Goal: Communication & Community: Answer question/provide support

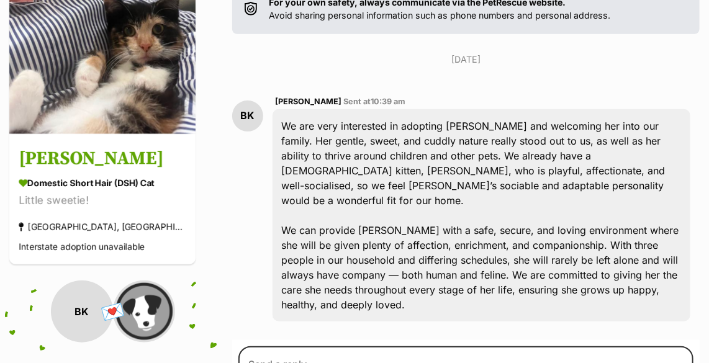
scroll to position [282, 0]
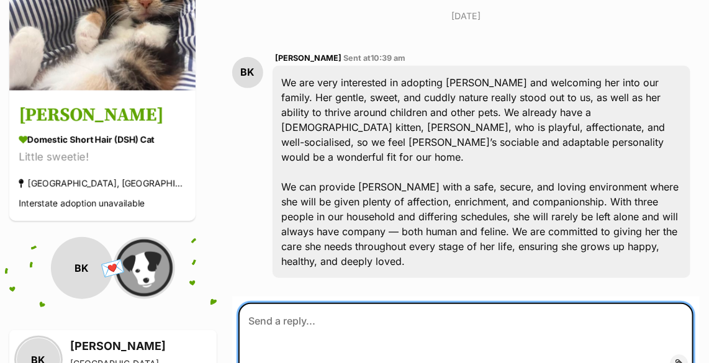
click at [342, 317] on textarea at bounding box center [466, 340] width 455 height 75
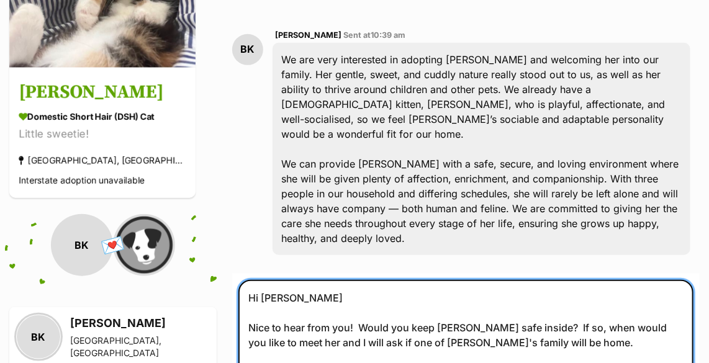
scroll to position [320, 0]
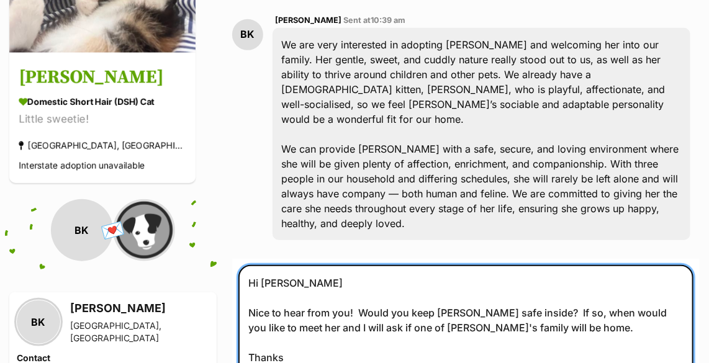
click at [553, 308] on textarea "Hi Bridgette Nice to hear from you! Would you keep Frankie safe inside? If so, …" at bounding box center [466, 327] width 455 height 125
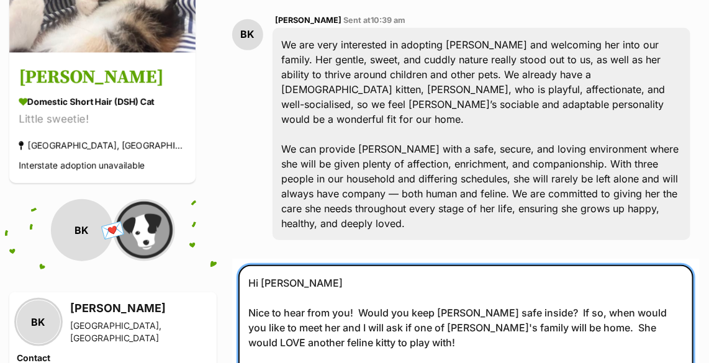
click at [531, 308] on textarea "Hi Bridgette Nice to hear from you! Would you keep Frankie safe inside? If so, …" at bounding box center [466, 335] width 455 height 140
click at [338, 324] on textarea "Hi Bridgette Nice to hear from you! Would you keep Frankie safe inside? If so, …" at bounding box center [466, 335] width 455 height 140
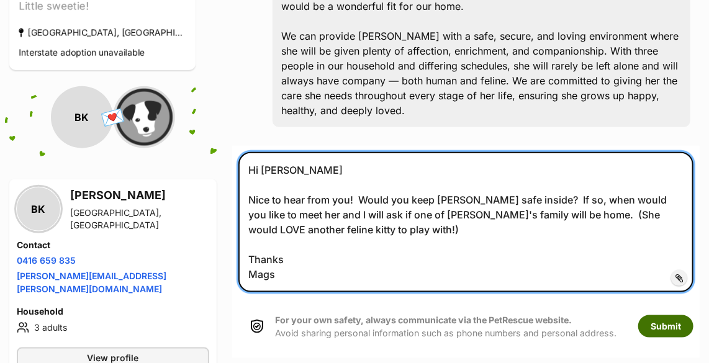
type textarea "Hi Bridgette Nice to hear from you! Would you keep Frankie safe inside? If so, …"
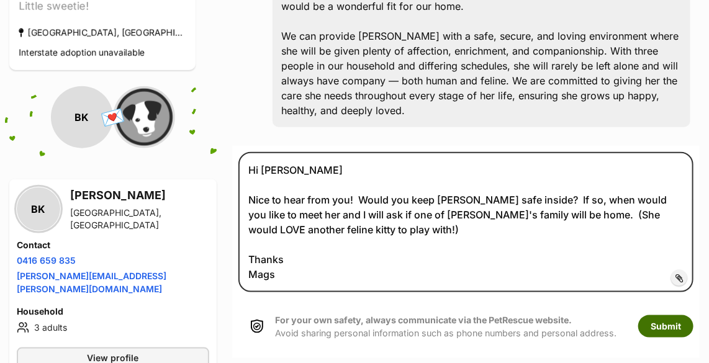
click at [668, 316] on button "Submit" at bounding box center [666, 327] width 55 height 22
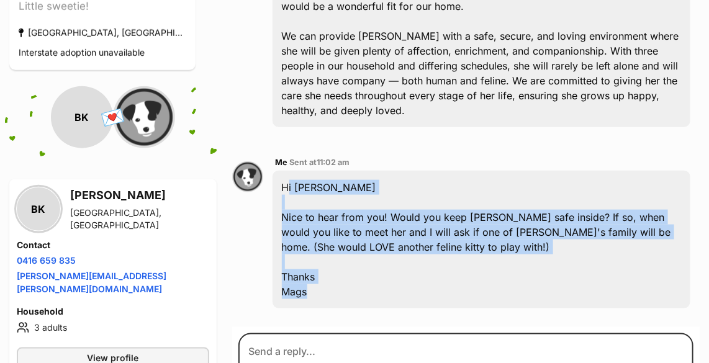
drag, startPoint x: 283, startPoint y: 171, endPoint x: 328, endPoint y: 275, distance: 113.2
click at [328, 275] on div "Hi [PERSON_NAME] Nice to hear from you! Would you keep [PERSON_NAME] safe insid…" at bounding box center [482, 240] width 418 height 138
drag, startPoint x: 328, startPoint y: 275, endPoint x: 333, endPoint y: 217, distance: 58.0
copy div "Hi Bridgette Nice to hear from you! Would you keep Frankie safe inside? If so, …"
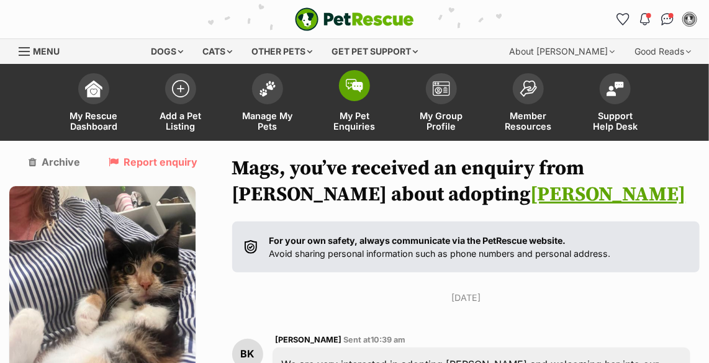
click at [352, 83] on img at bounding box center [354, 86] width 17 height 14
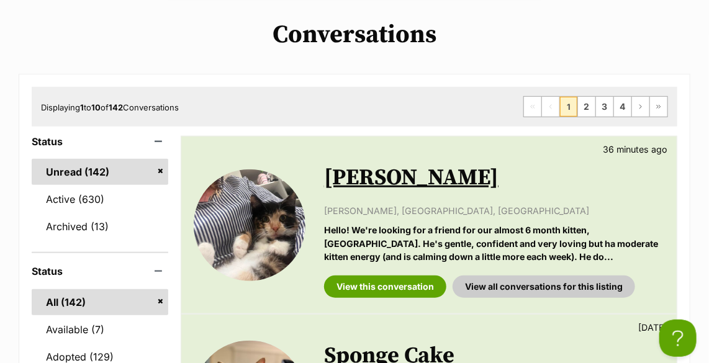
scroll to position [282, 0]
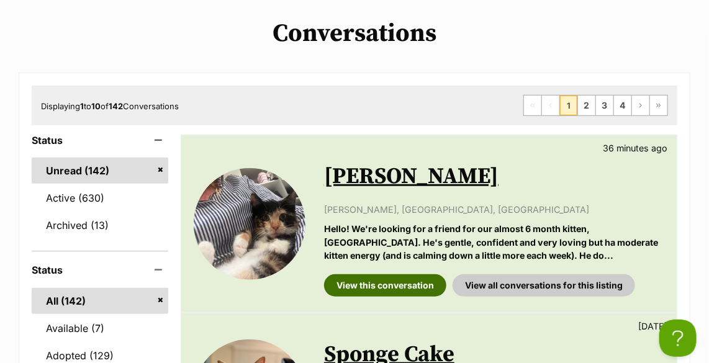
click at [399, 284] on link "View this conversation" at bounding box center [385, 286] width 122 height 22
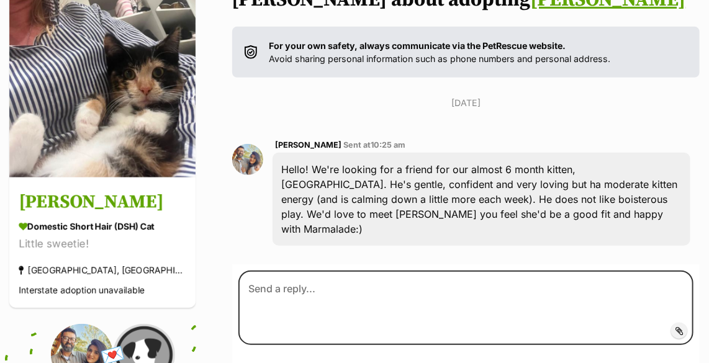
scroll to position [198, 0]
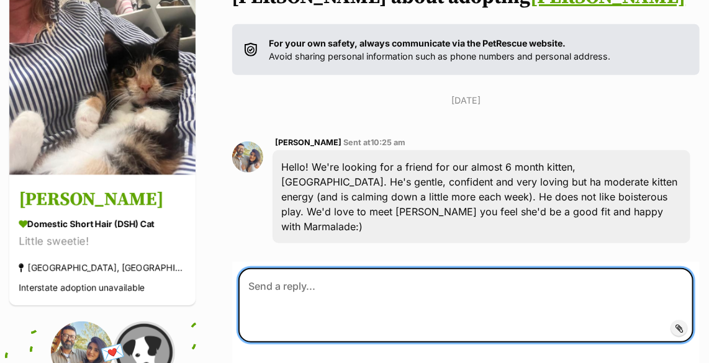
click at [323, 284] on textarea at bounding box center [466, 305] width 455 height 75
paste textarea "Hi Bridgette Nice to hear from you! Would you keep Frankie safe inside? If so, …"
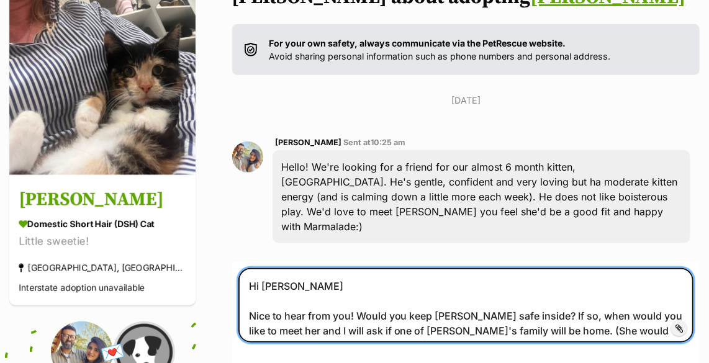
scroll to position [216, 0]
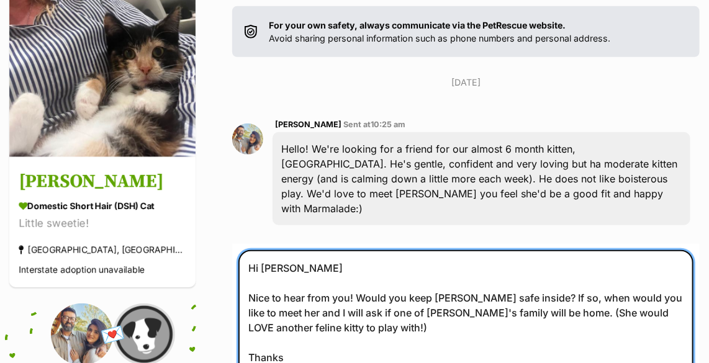
drag, startPoint x: 304, startPoint y: 255, endPoint x: 263, endPoint y: 253, distance: 41.0
click at [263, 253] on textarea "Hi Bridgette Nice to hear from you! Would you keep Frankie safe inside? If so, …" at bounding box center [466, 320] width 455 height 140
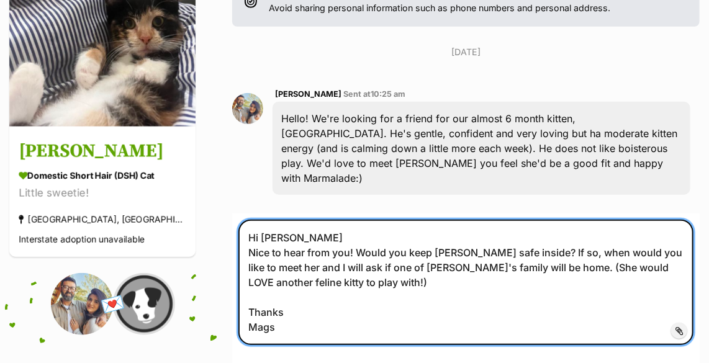
scroll to position [272, 0]
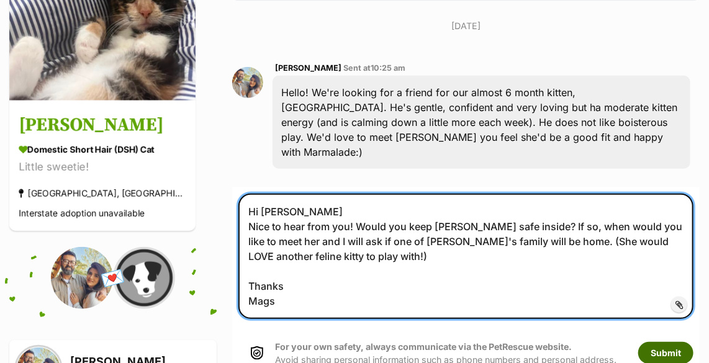
type textarea "Hi Shehzeen Nice to hear from you! Would you keep Frankie safe inside? If so, w…"
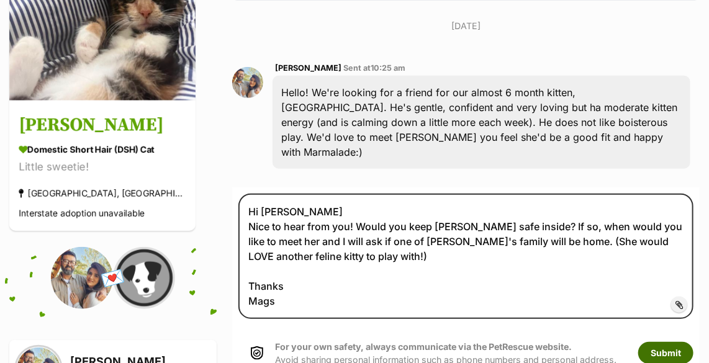
click at [663, 347] on button "Submit" at bounding box center [666, 353] width 55 height 22
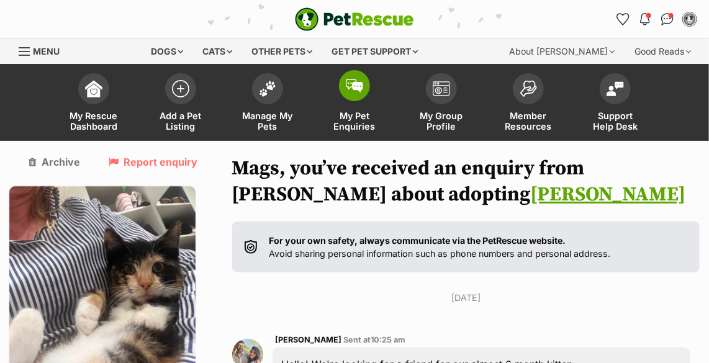
click at [354, 80] on img at bounding box center [354, 86] width 17 height 14
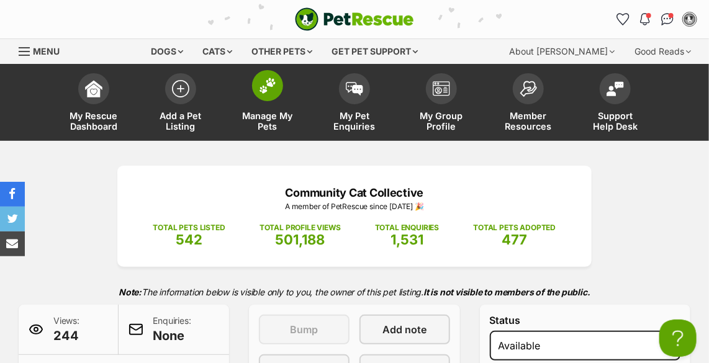
click at [263, 79] on img at bounding box center [267, 86] width 17 height 16
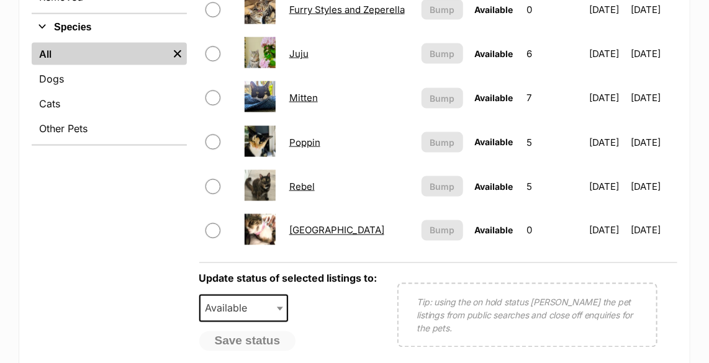
scroll to position [734, 0]
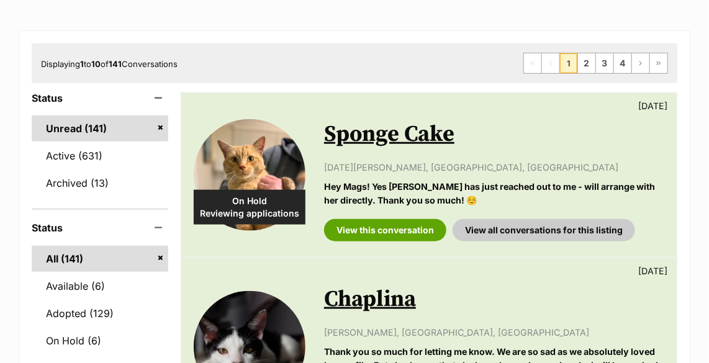
scroll to position [395, 0]
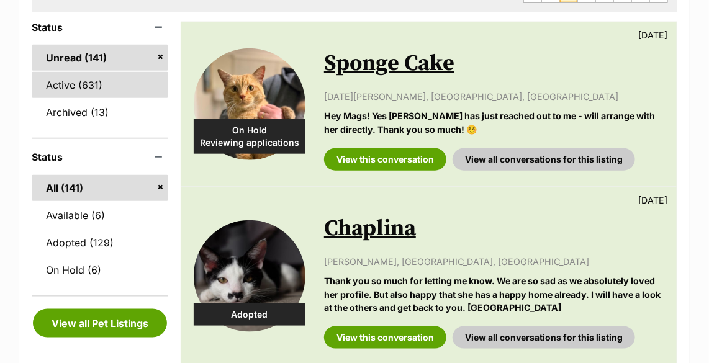
click at [99, 83] on link "Active (631)" at bounding box center [100, 85] width 137 height 26
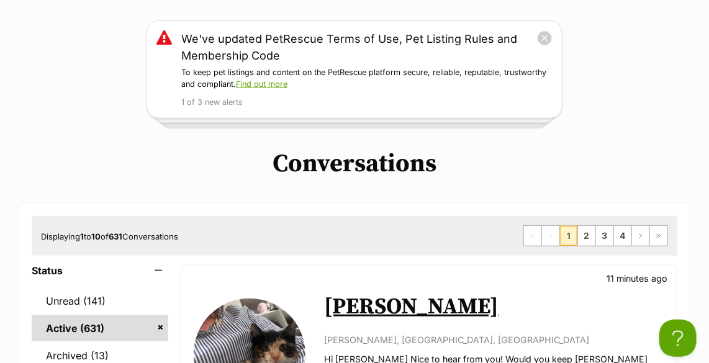
scroll to position [56, 0]
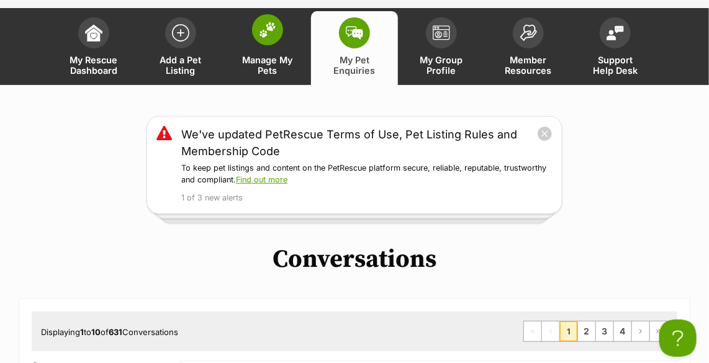
click at [266, 34] on img at bounding box center [267, 30] width 17 height 16
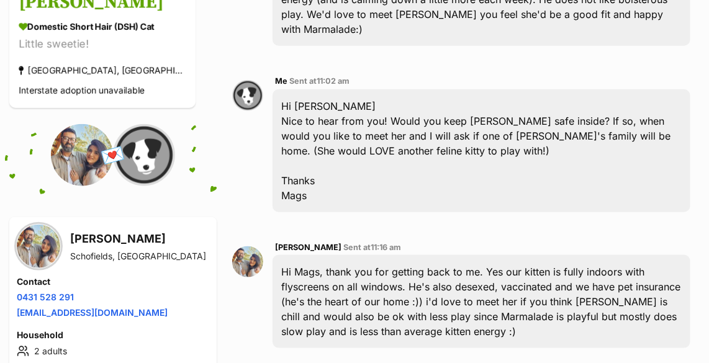
scroll to position [565, 0]
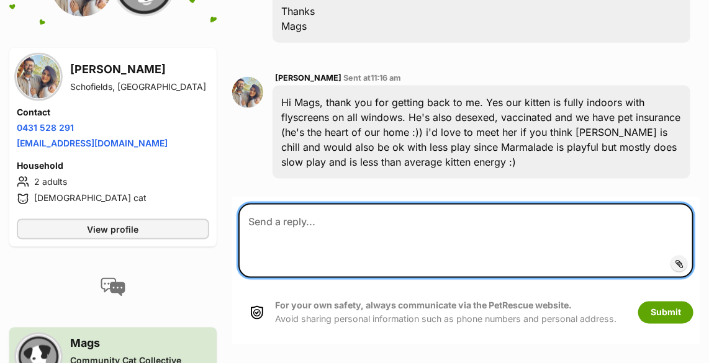
click at [327, 235] on textarea at bounding box center [466, 241] width 455 height 75
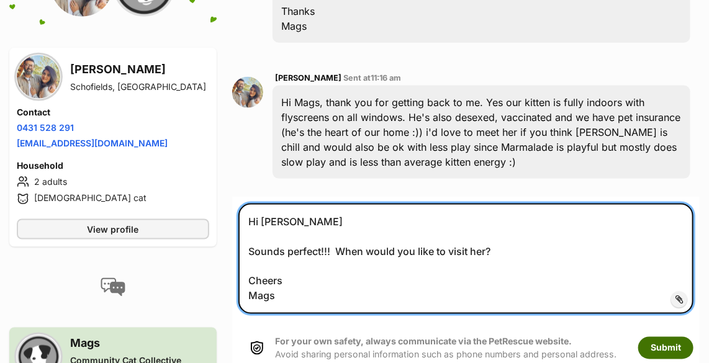
type textarea "Hi Shehzeen Sounds perfect!!! When would you like to visit her? Cheers Mags"
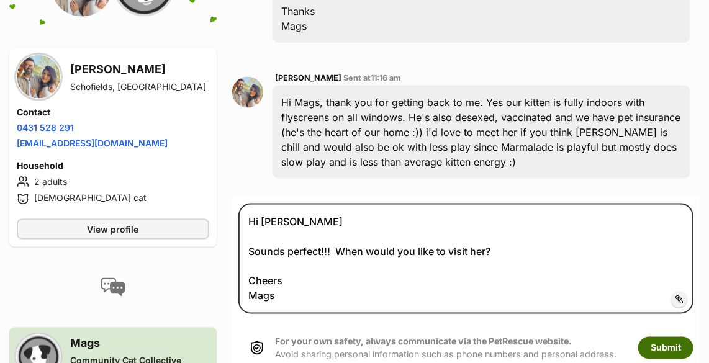
click at [662, 337] on button "Submit" at bounding box center [666, 348] width 55 height 22
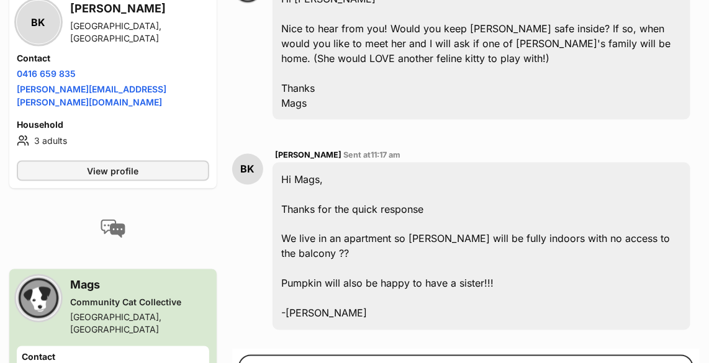
scroll to position [677, 0]
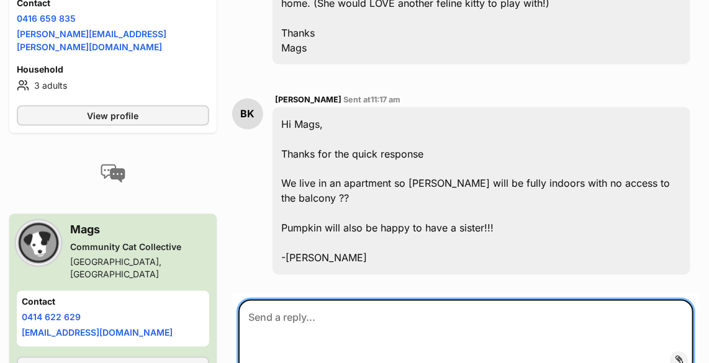
click at [301, 319] on textarea at bounding box center [466, 337] width 455 height 75
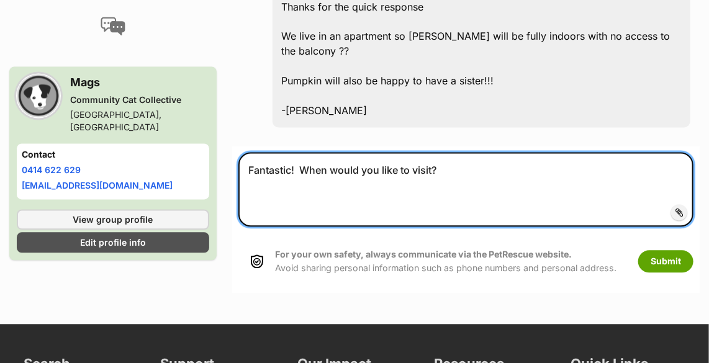
scroll to position [847, 0]
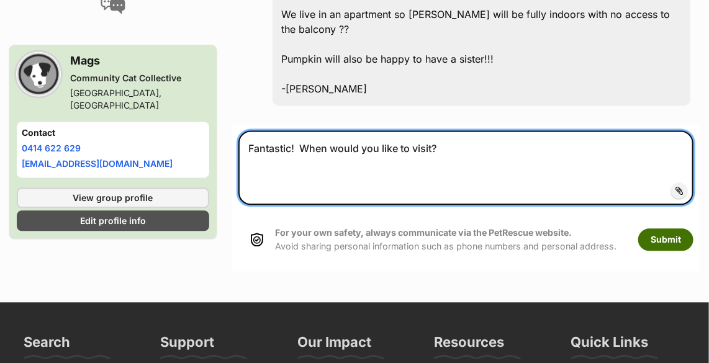
type textarea "Fantastic! When would you like to visit?"
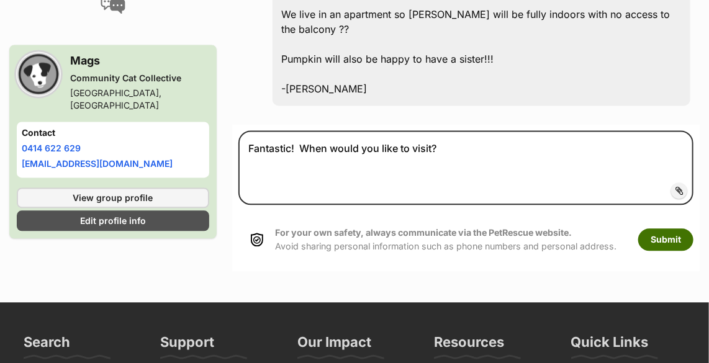
click at [663, 229] on button "Submit" at bounding box center [666, 240] width 55 height 22
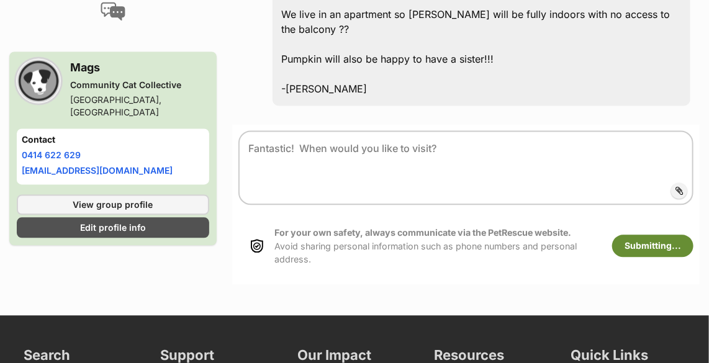
scroll to position [853, 0]
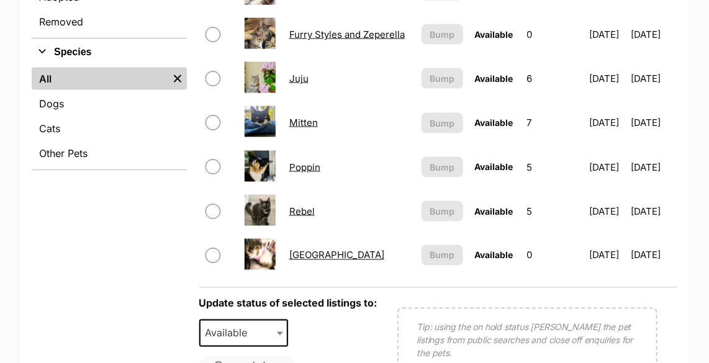
scroll to position [621, 0]
